Goal: Task Accomplishment & Management: Manage account settings

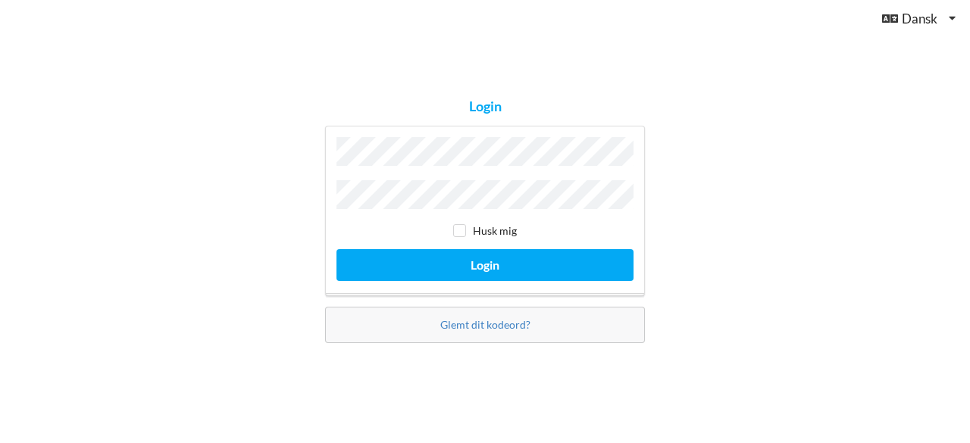
click at [336, 249] on button "Login" at bounding box center [484, 264] width 297 height 31
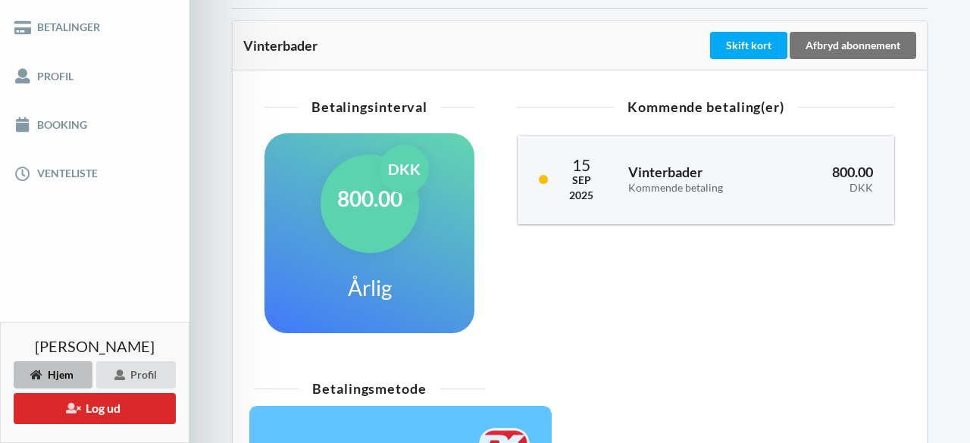
scroll to position [257, 0]
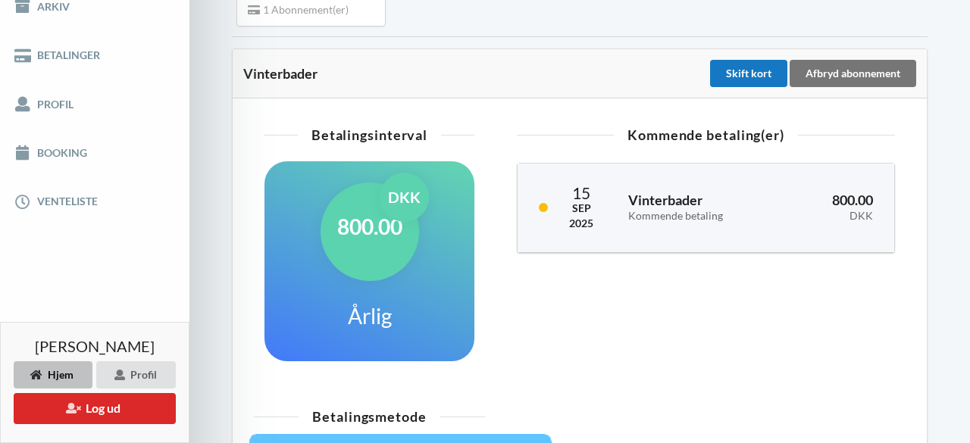
click at [726, 87] on div "Skift kort" at bounding box center [748, 73] width 77 height 27
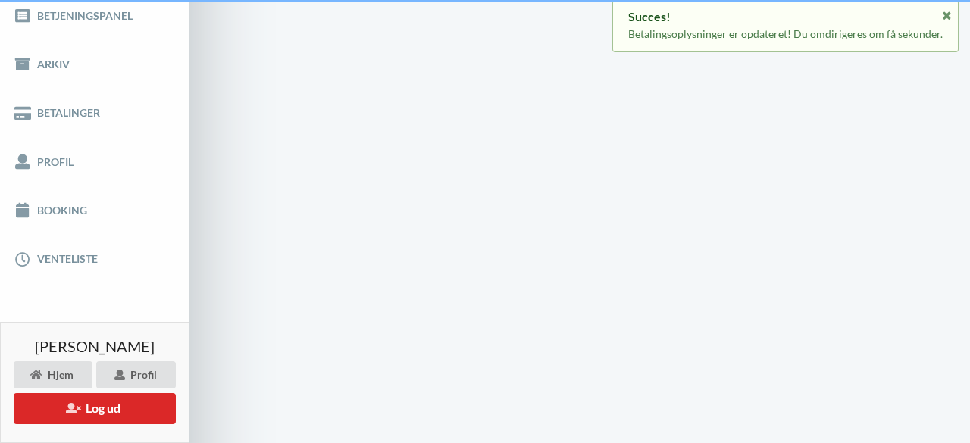
scroll to position [40, 0]
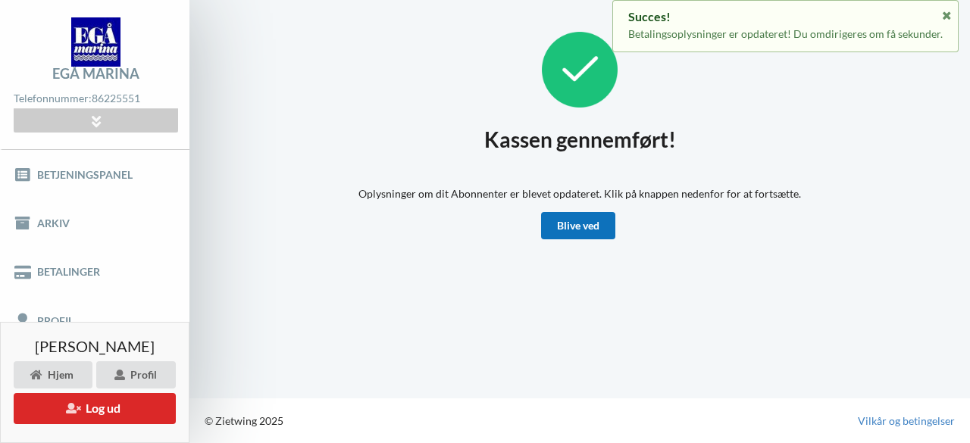
click at [564, 228] on link "Blive ved" at bounding box center [578, 225] width 74 height 27
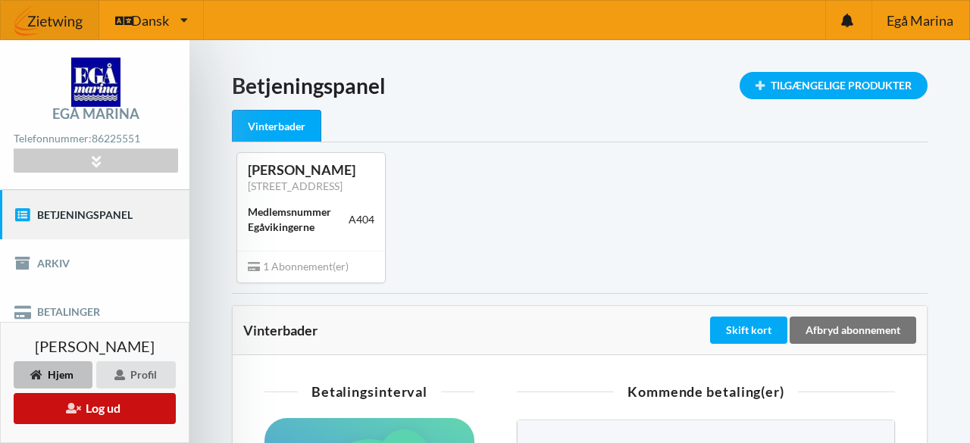
click at [110, 417] on button "Log ud" at bounding box center [95, 408] width 162 height 31
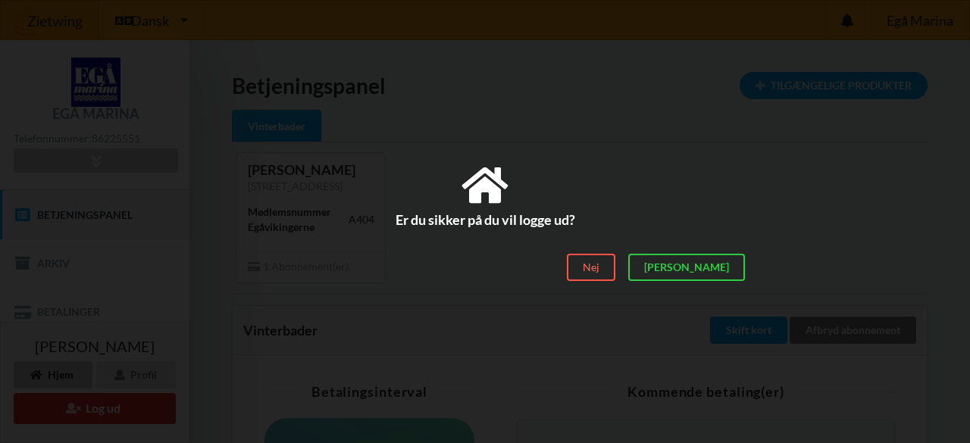
click at [615, 274] on div "Nej" at bounding box center [591, 267] width 48 height 27
